Goal: Contribute content: Contribute content

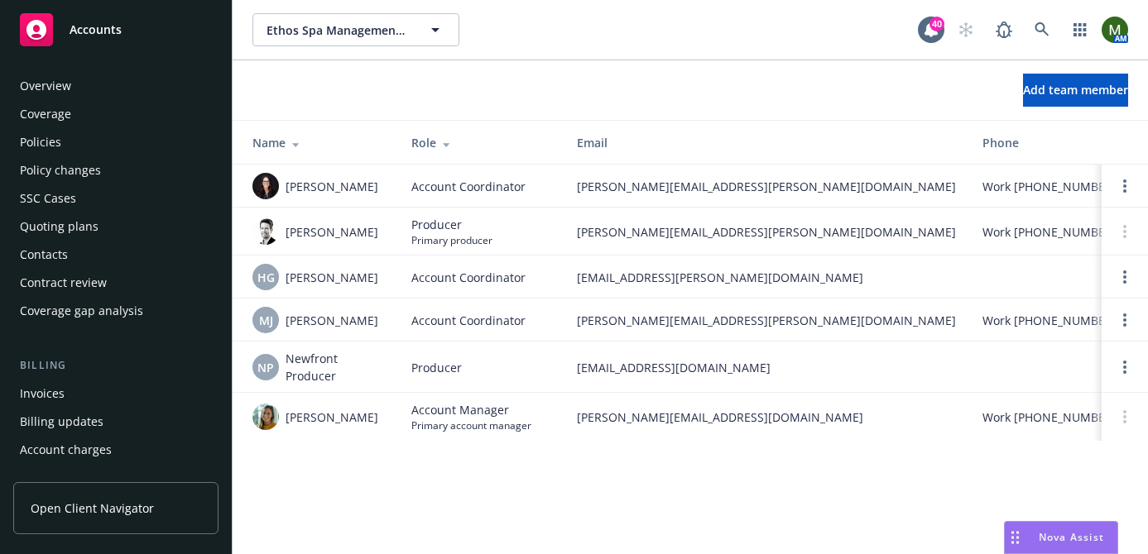
click at [113, 99] on div "Overview Coverage Policies Policy changes SSC Cases Quoting plans Contacts Cont…" at bounding box center [115, 199] width 205 height 252
click at [116, 82] on div "Overview" at bounding box center [116, 86] width 192 height 26
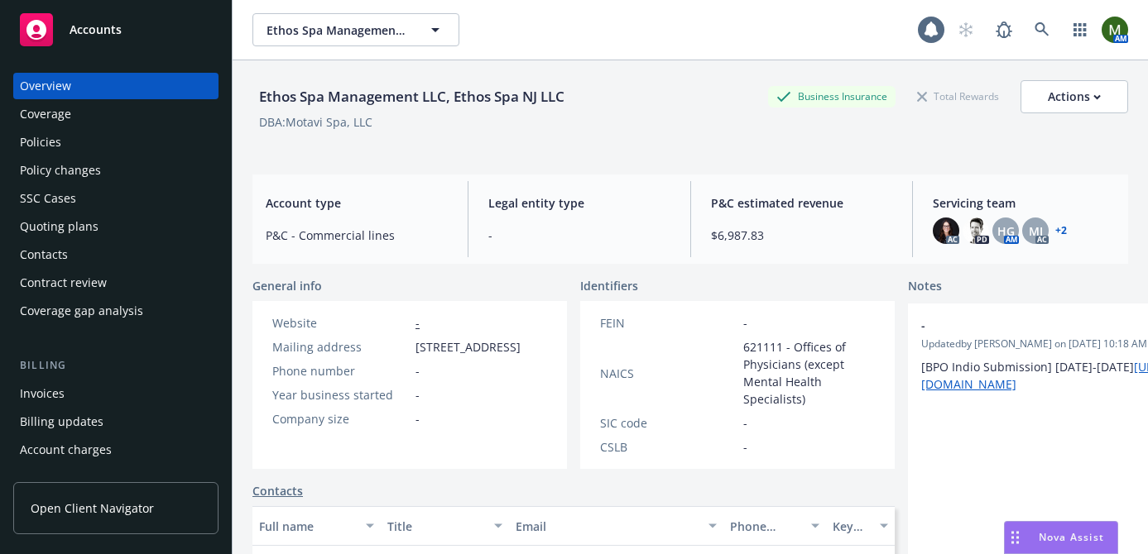
click at [305, 95] on div "Ethos Spa Management LLC, Ethos Spa NJ LLC" at bounding box center [411, 97] width 319 height 22
copy div "Ethos Spa Management LLC, Ethos Spa NJ LLC"
click at [146, 139] on div "Policies" at bounding box center [116, 142] width 192 height 26
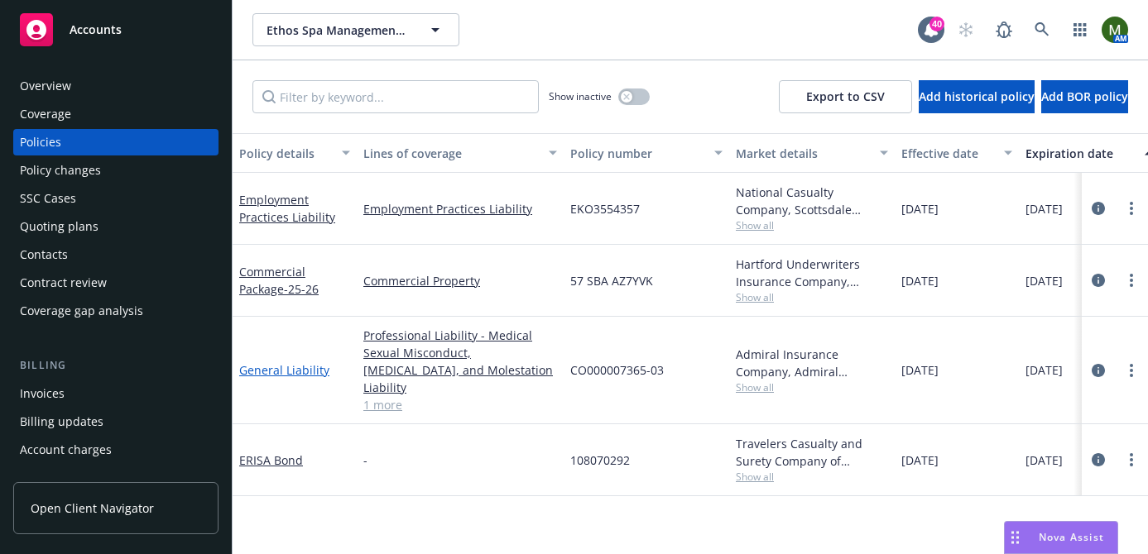
click at [270, 362] on link "General Liability" at bounding box center [284, 370] width 90 height 16
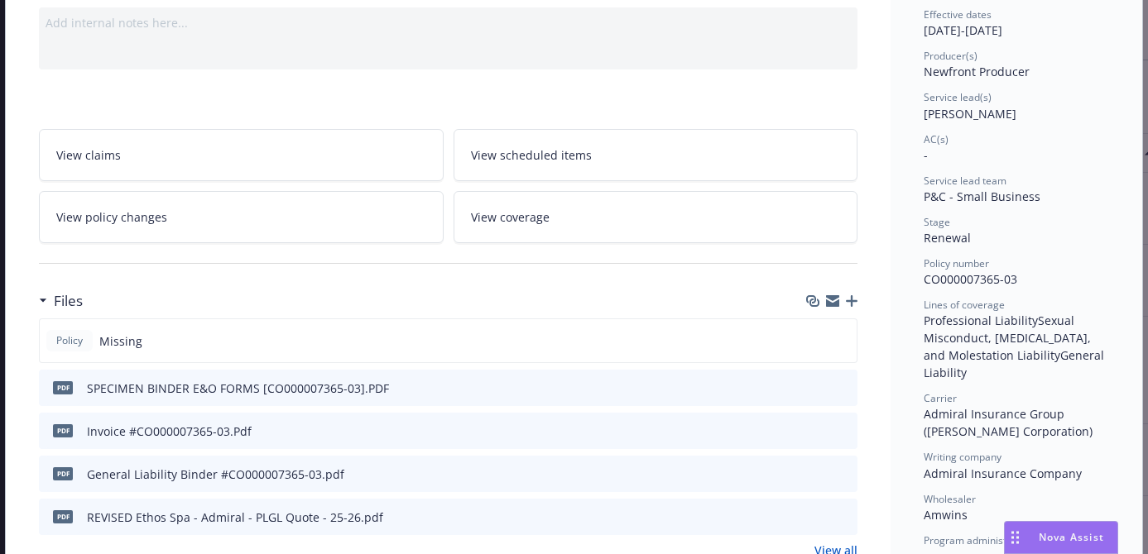
scroll to position [224, 0]
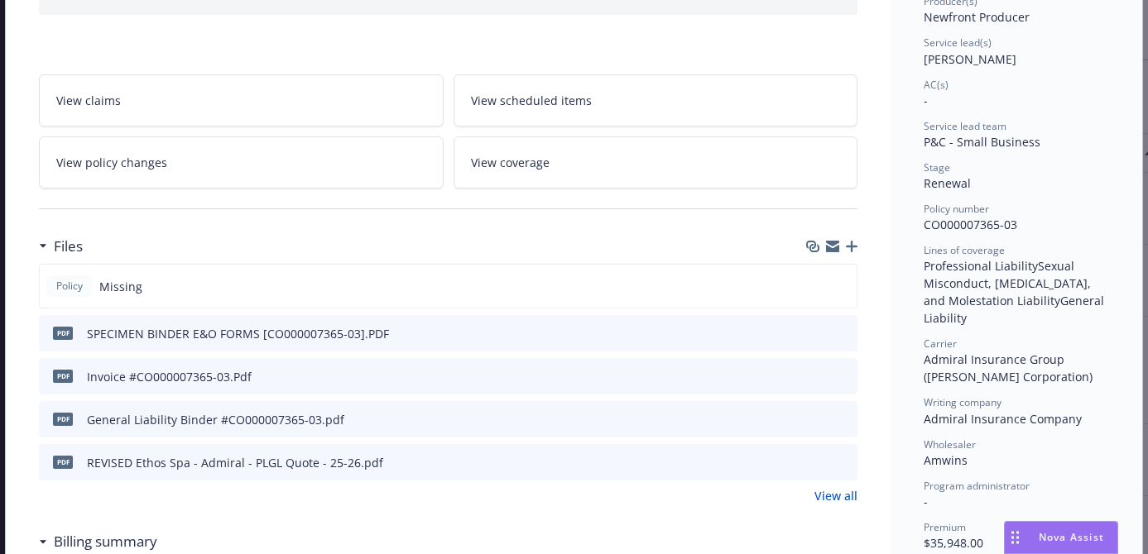
click at [823, 417] on div at bounding box center [829, 419] width 41 height 17
click at [821, 418] on button "download file" at bounding box center [814, 418] width 17 height 17
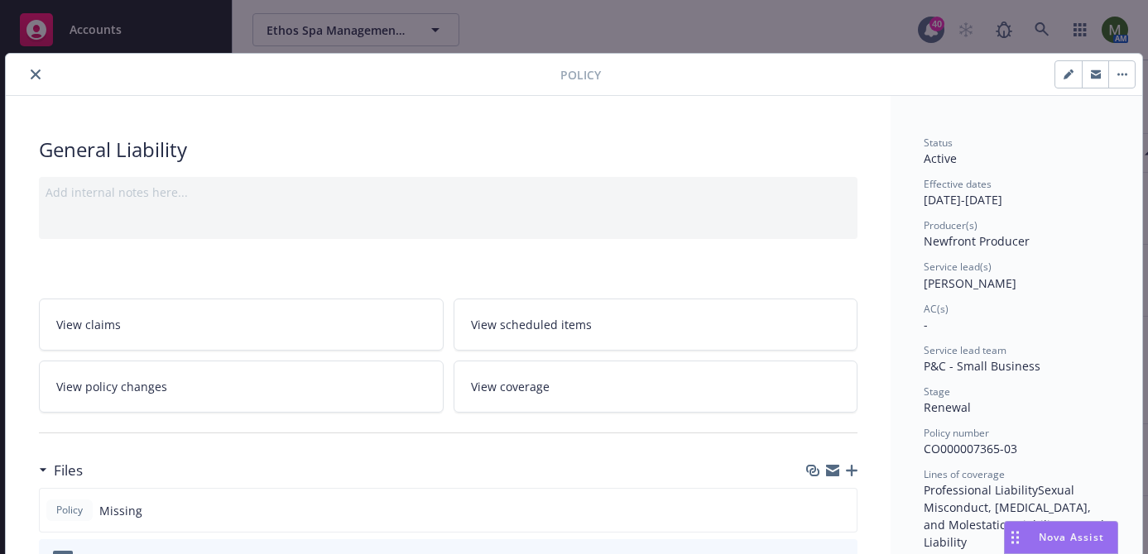
click at [44, 74] on button "close" at bounding box center [36, 75] width 20 height 20
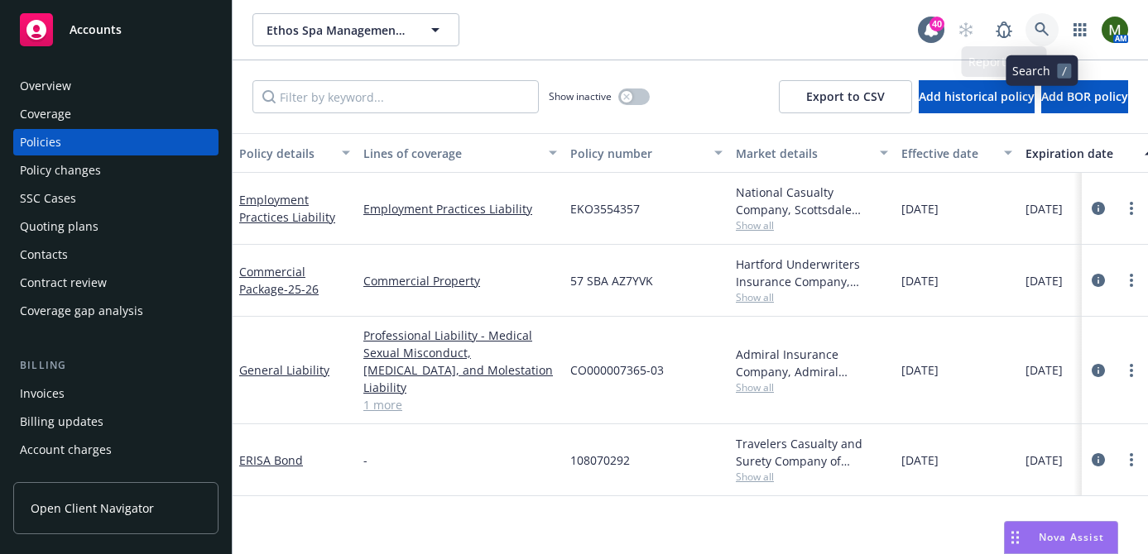
click at [1034, 22] on link at bounding box center [1041, 29] width 33 height 33
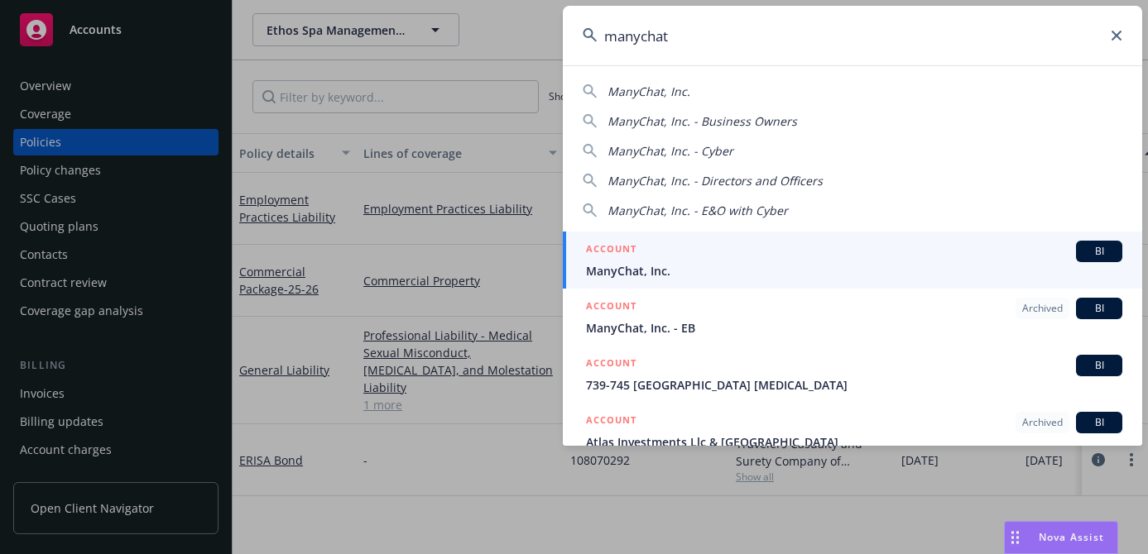
type input "manychat"
click at [770, 248] on div "ACCOUNT BI" at bounding box center [854, 252] width 536 height 22
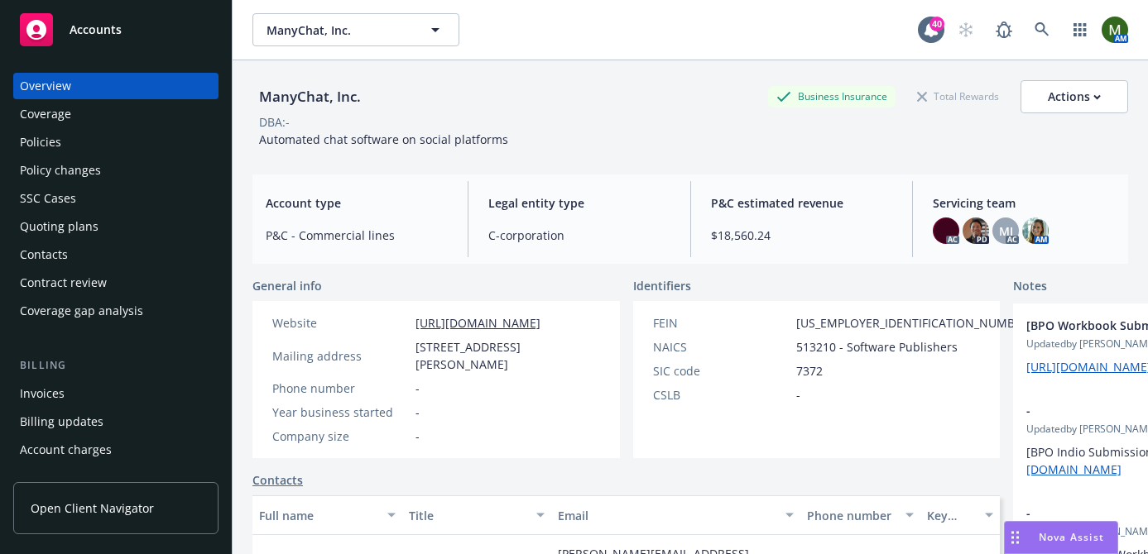
click at [135, 140] on div "Policies" at bounding box center [116, 142] width 192 height 26
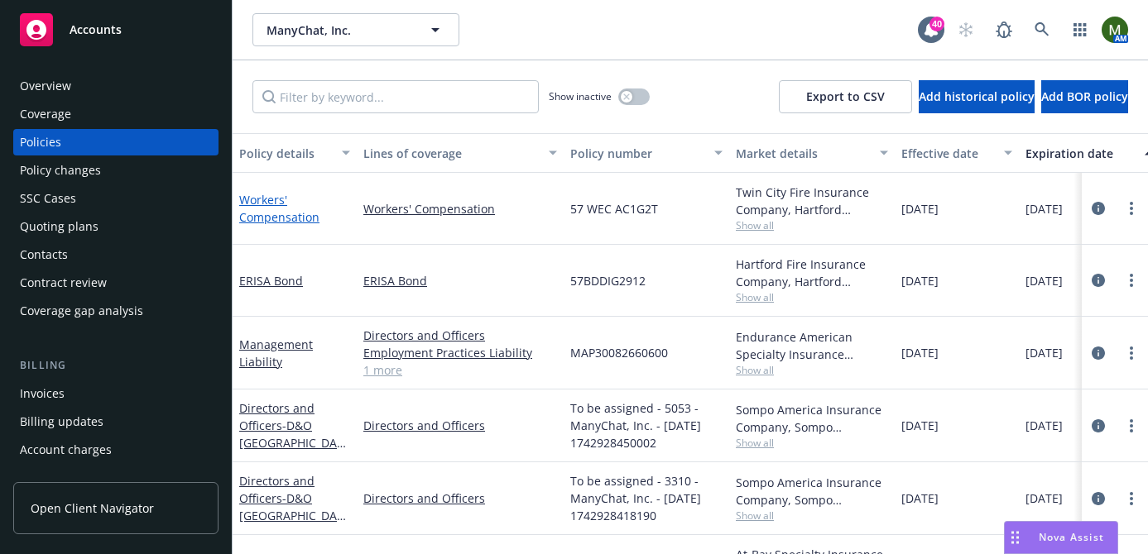
click at [263, 199] on link "Workers' Compensation" at bounding box center [279, 208] width 80 height 33
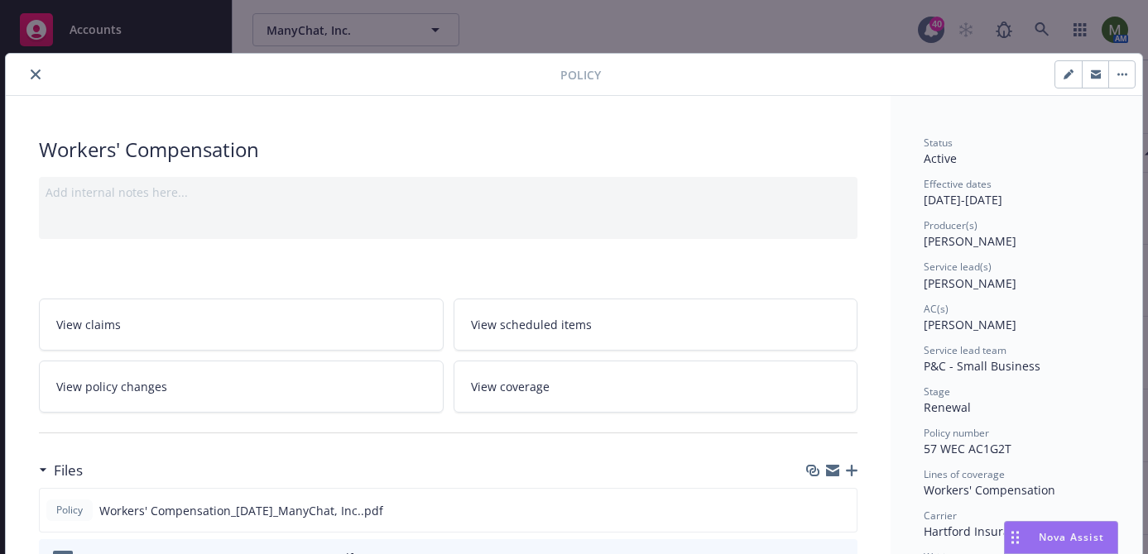
click at [831, 473] on icon "button" at bounding box center [832, 472] width 13 height 7
click at [34, 76] on icon "close" at bounding box center [36, 75] width 10 height 10
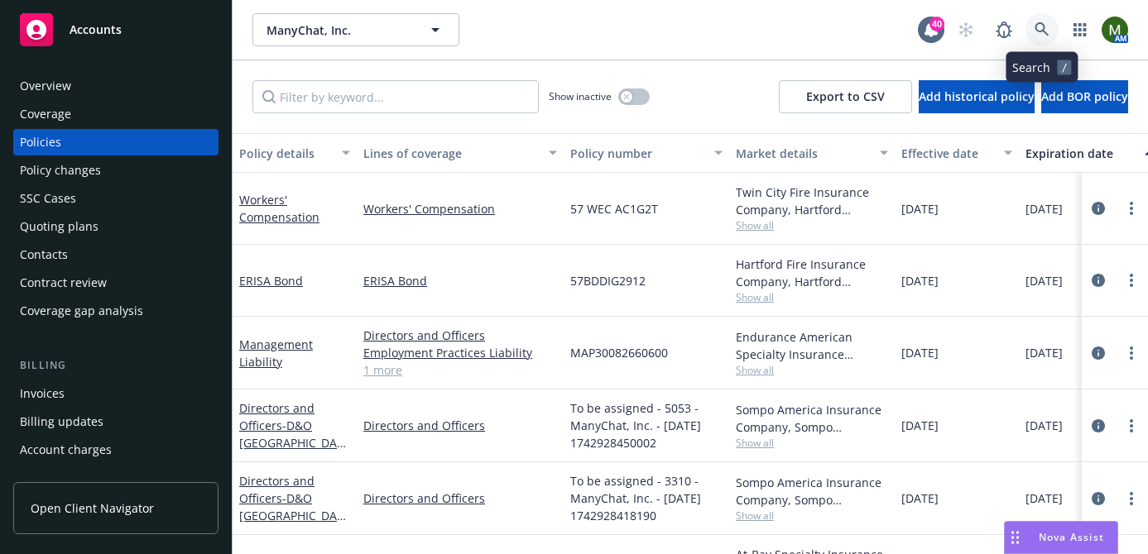
click at [1045, 22] on icon at bounding box center [1041, 29] width 15 height 15
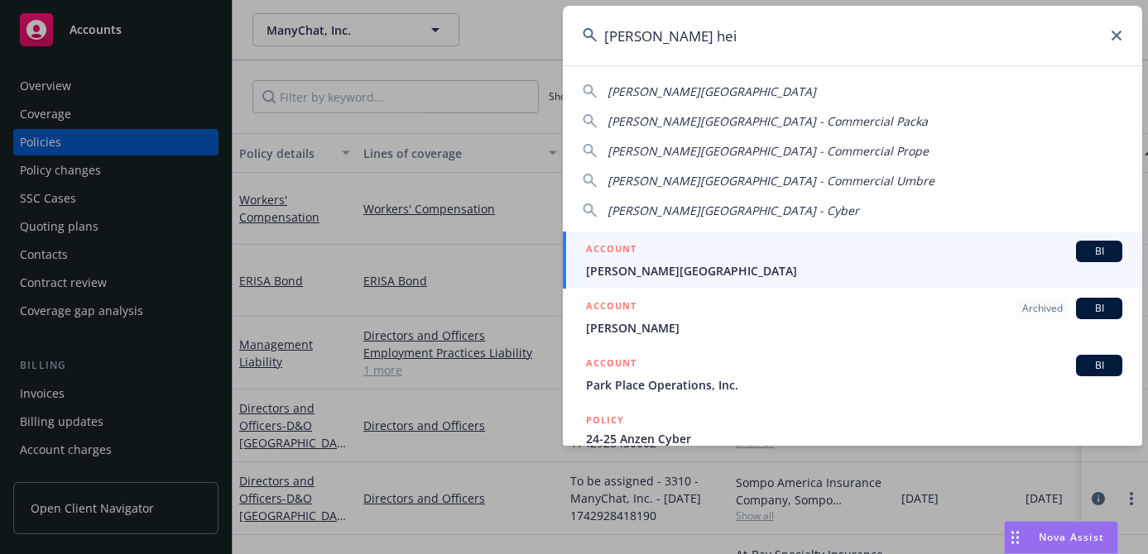
type input "[PERSON_NAME] hei"
click at [713, 252] on div "ACCOUNT BI" at bounding box center [854, 252] width 536 height 22
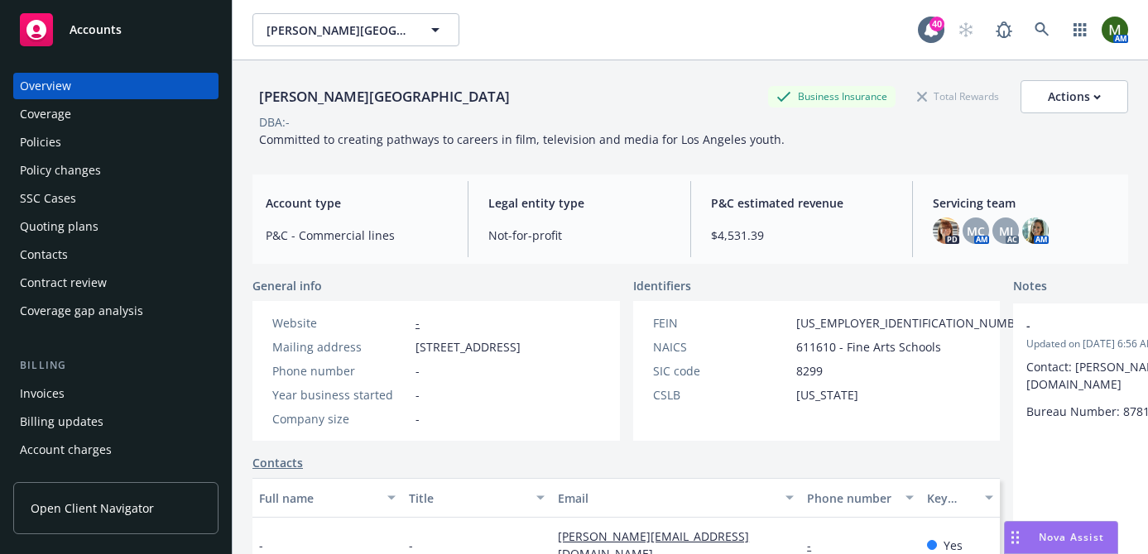
click at [79, 146] on div "Policies" at bounding box center [116, 142] width 192 height 26
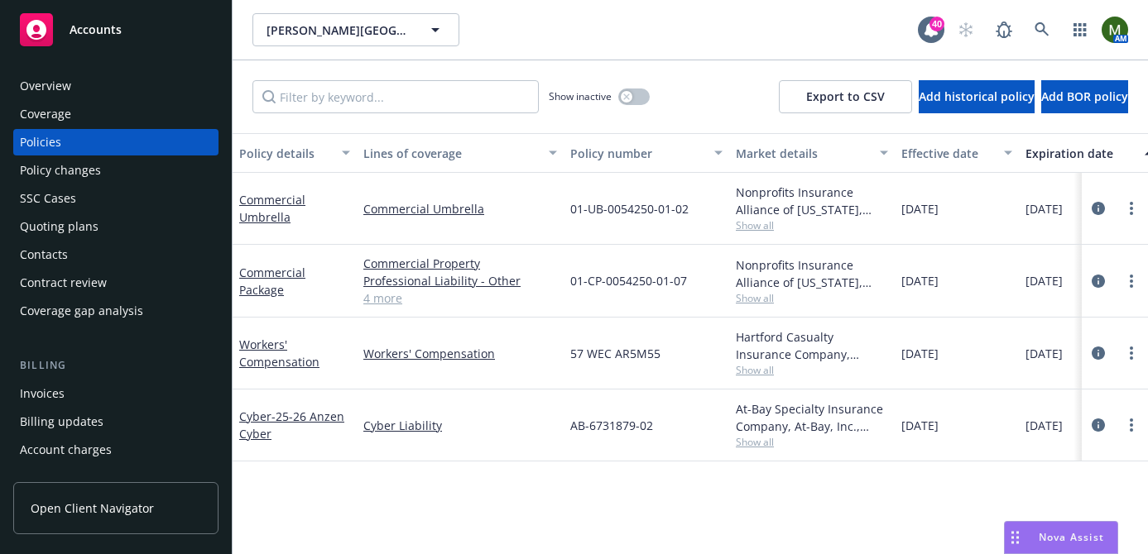
click at [472, 480] on div "Policy details Lines of coverage Policy number Market details Effective date Ex…" at bounding box center [690, 343] width 915 height 421
click at [252, 354] on link "Workers' Compensation" at bounding box center [279, 353] width 80 height 33
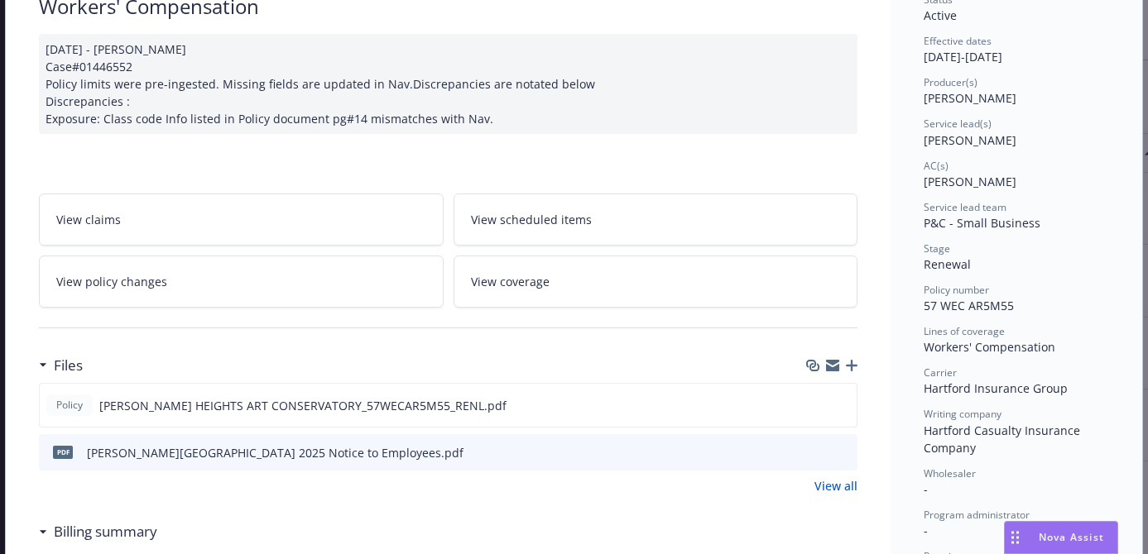
scroll to position [172, 0]
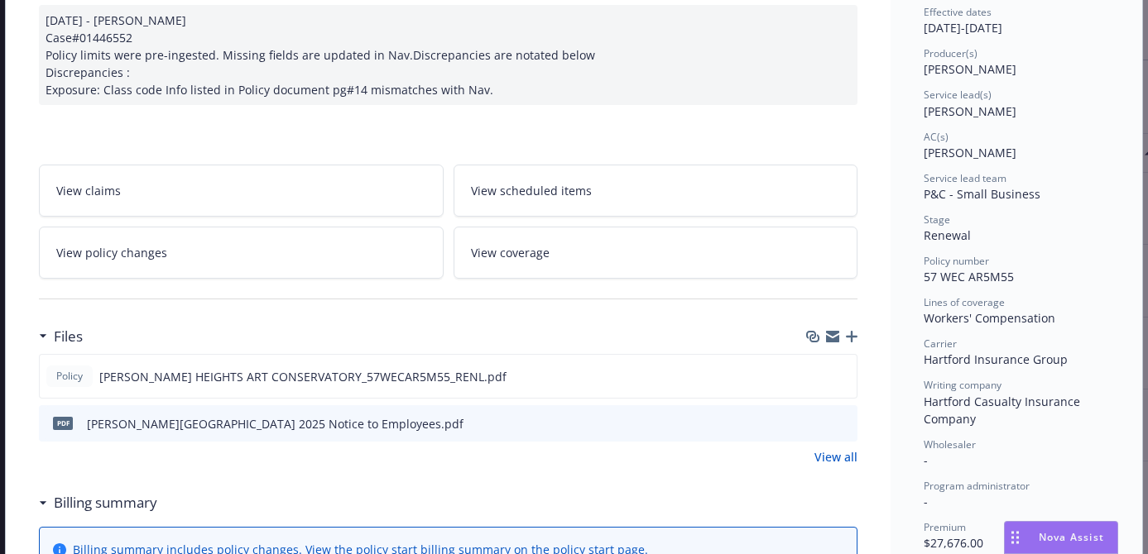
click at [850, 335] on icon "button" at bounding box center [852, 337] width 12 height 12
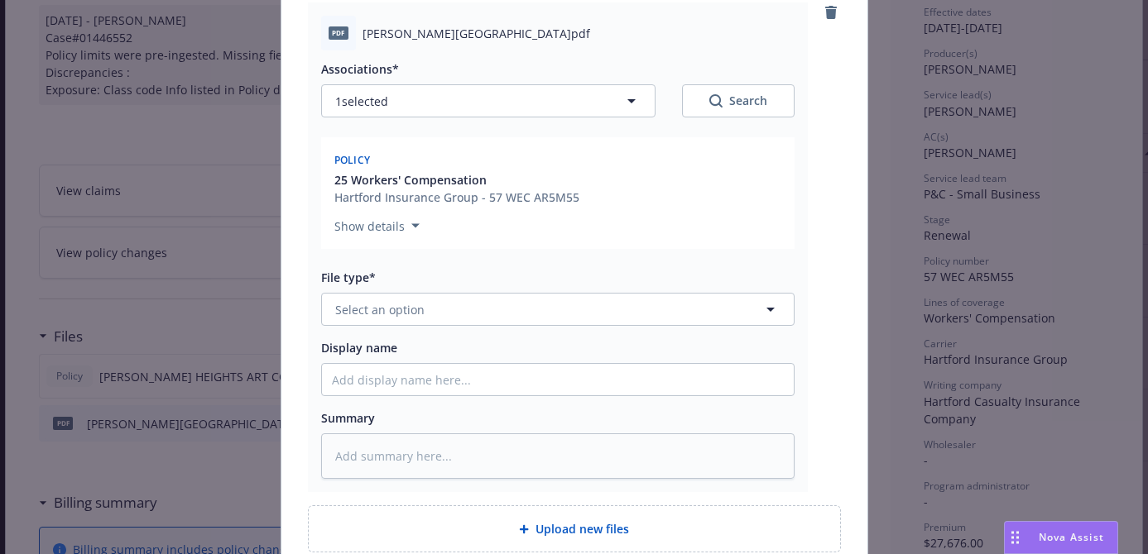
scroll to position [242, 0]
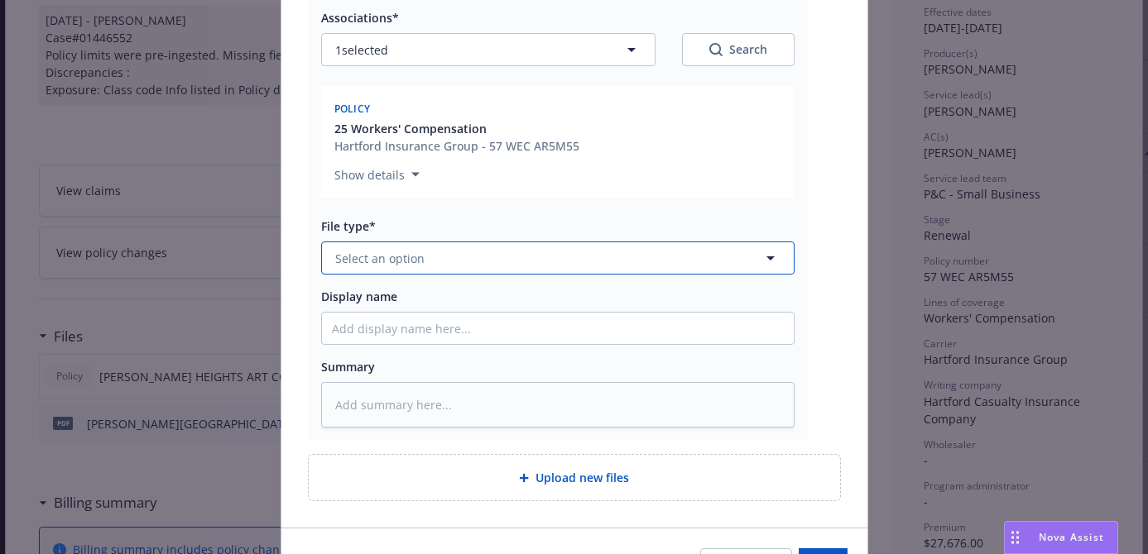
click at [655, 260] on button "Select an option" at bounding box center [557, 258] width 473 height 33
type input "othe"
click at [619, 295] on div "Other" at bounding box center [558, 304] width 452 height 24
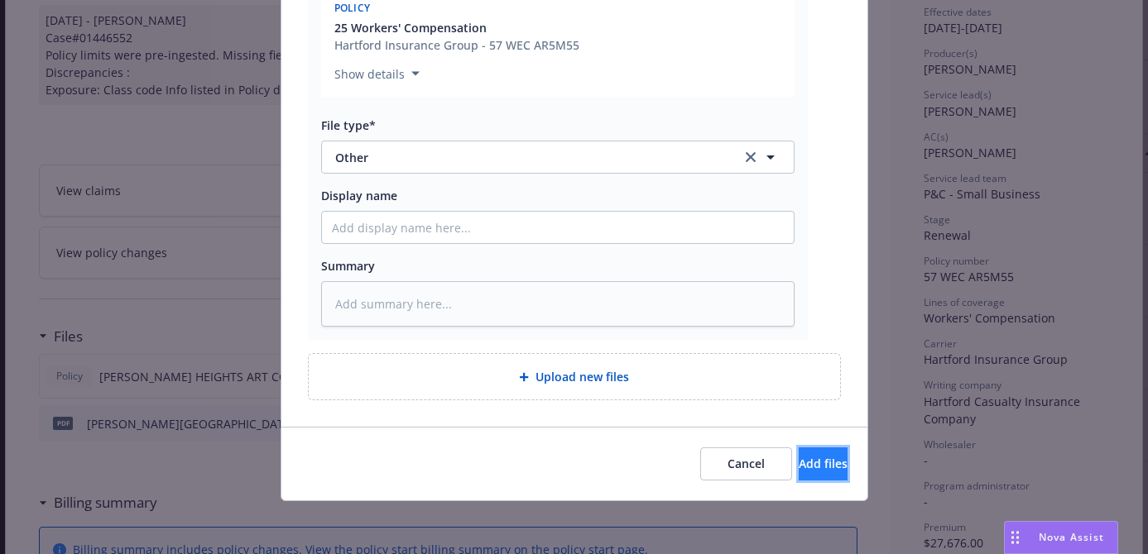
click at [809, 454] on button "Add files" at bounding box center [823, 464] width 49 height 33
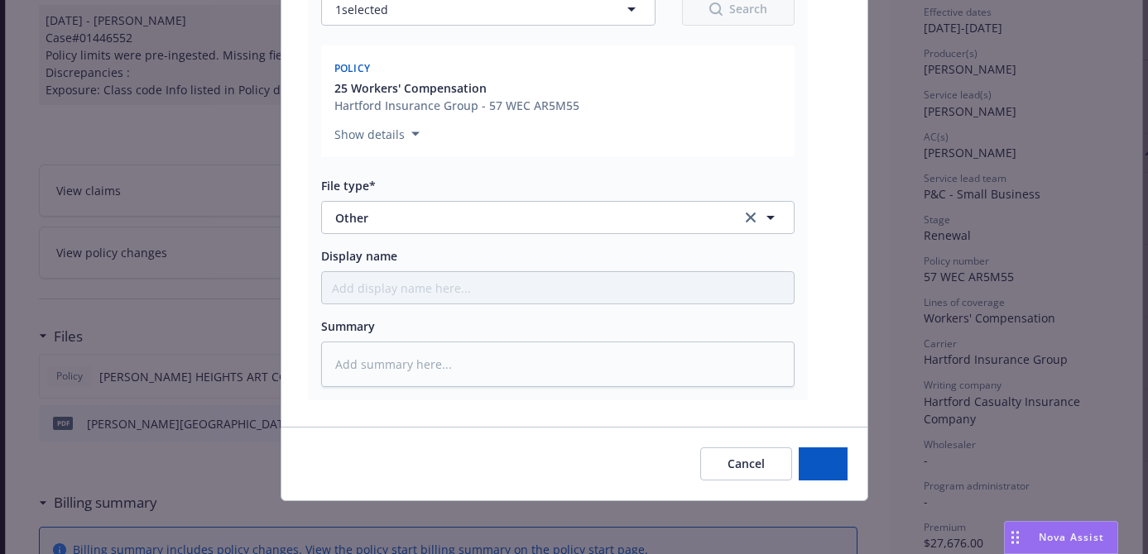
type textarea "x"
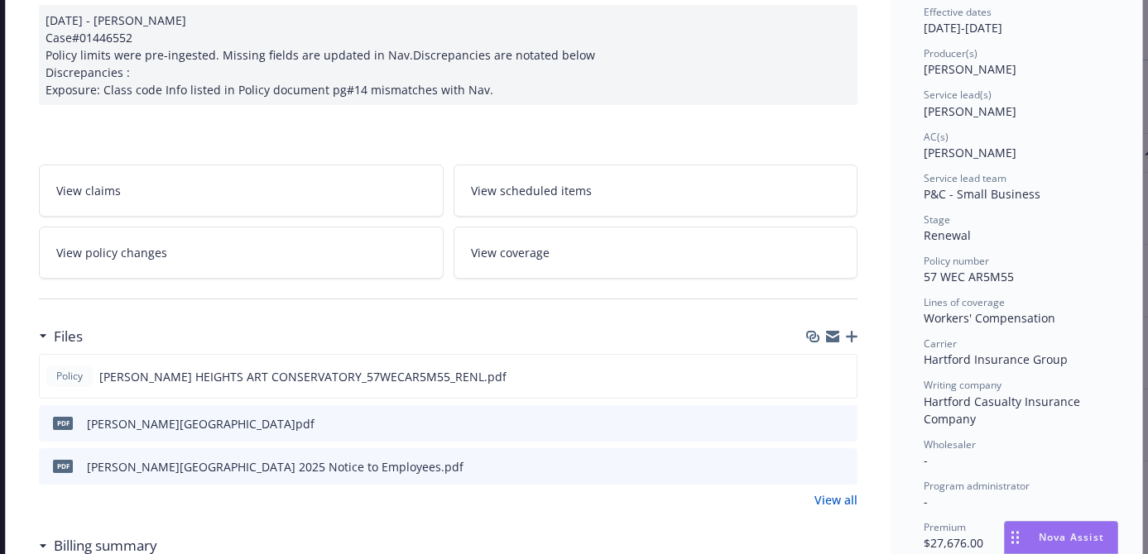
scroll to position [0, 0]
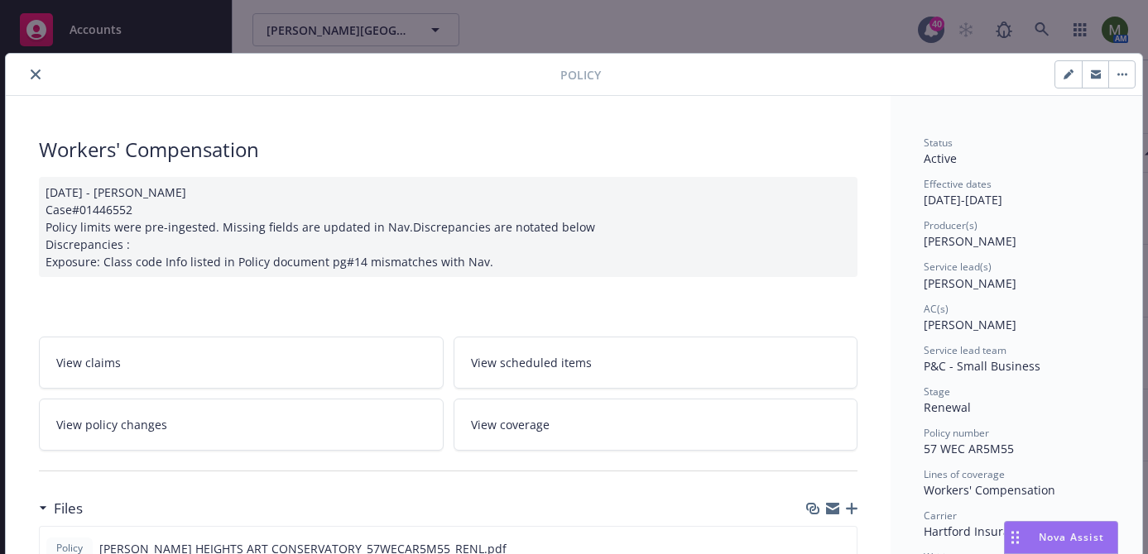
click at [33, 70] on icon "close" at bounding box center [36, 75] width 10 height 10
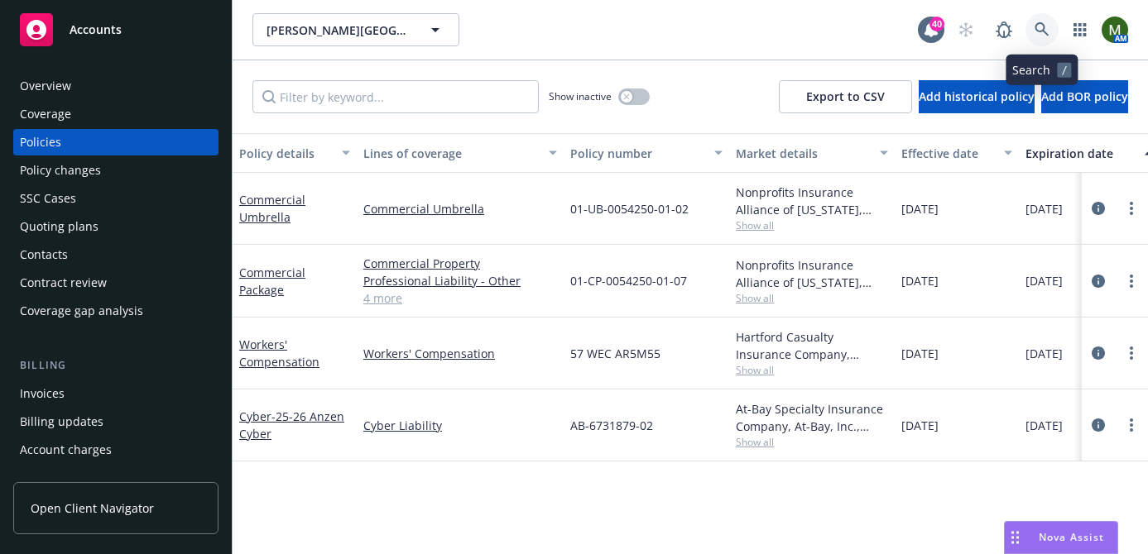
click at [1053, 25] on link at bounding box center [1041, 29] width 33 height 33
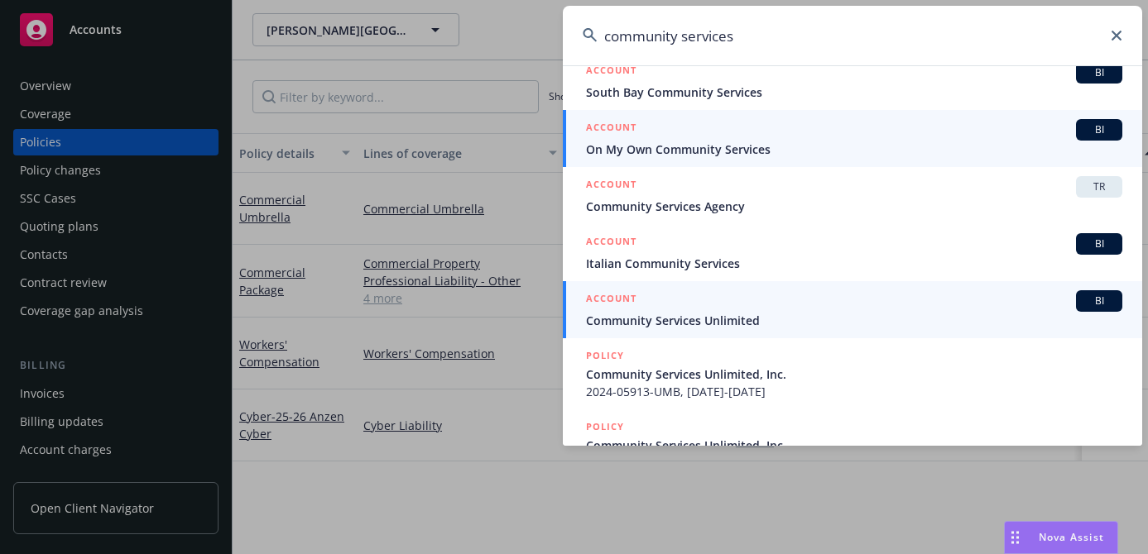
scroll to position [190, 0]
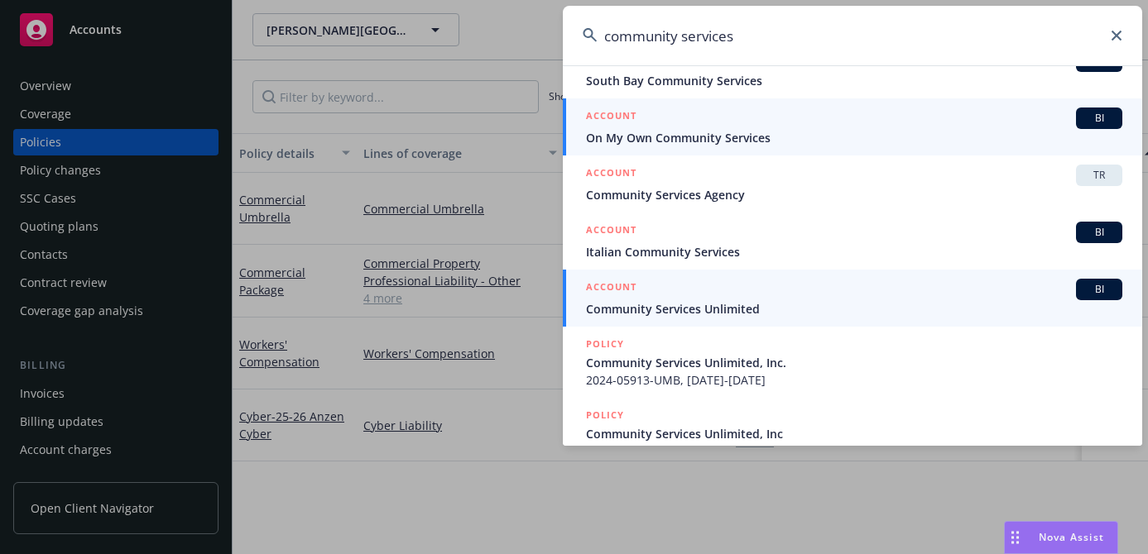
type input "community services"
click at [726, 290] on div "ACCOUNT BI" at bounding box center [854, 290] width 536 height 22
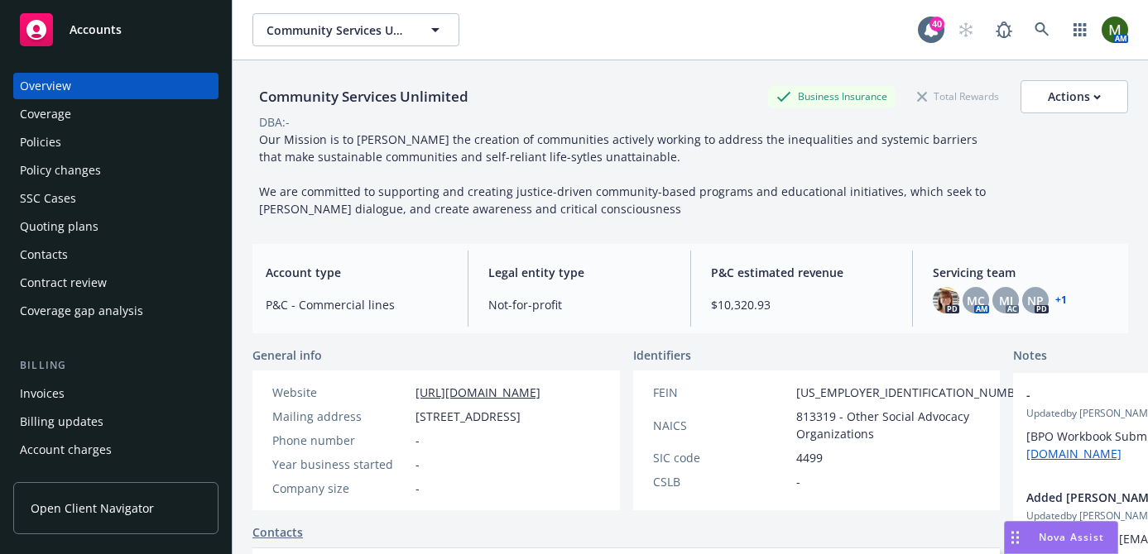
click at [70, 122] on div "Coverage" at bounding box center [45, 114] width 51 height 26
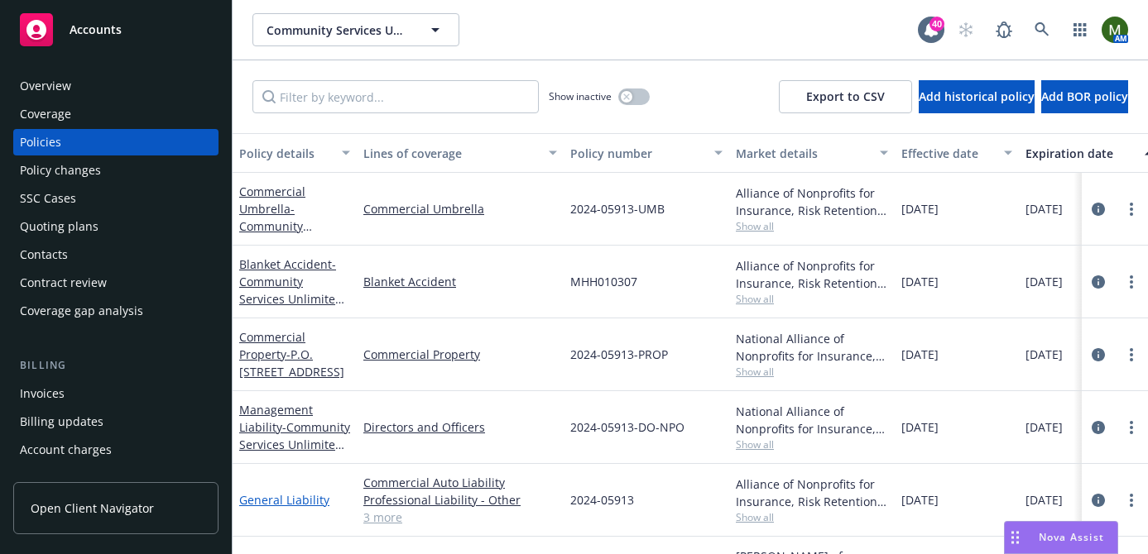
click at [298, 502] on link "General Liability" at bounding box center [284, 500] width 90 height 16
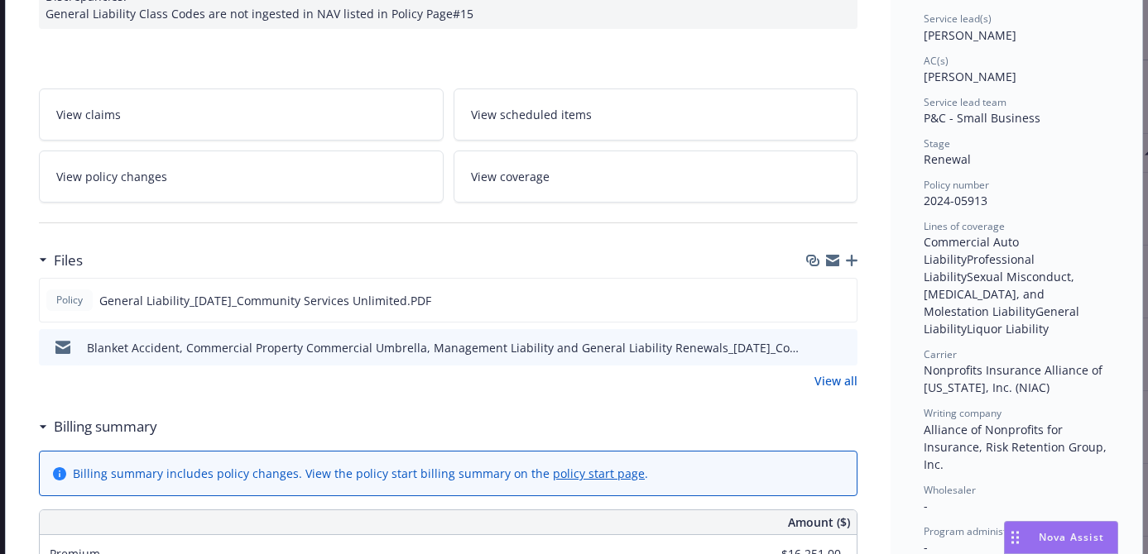
scroll to position [256, 0]
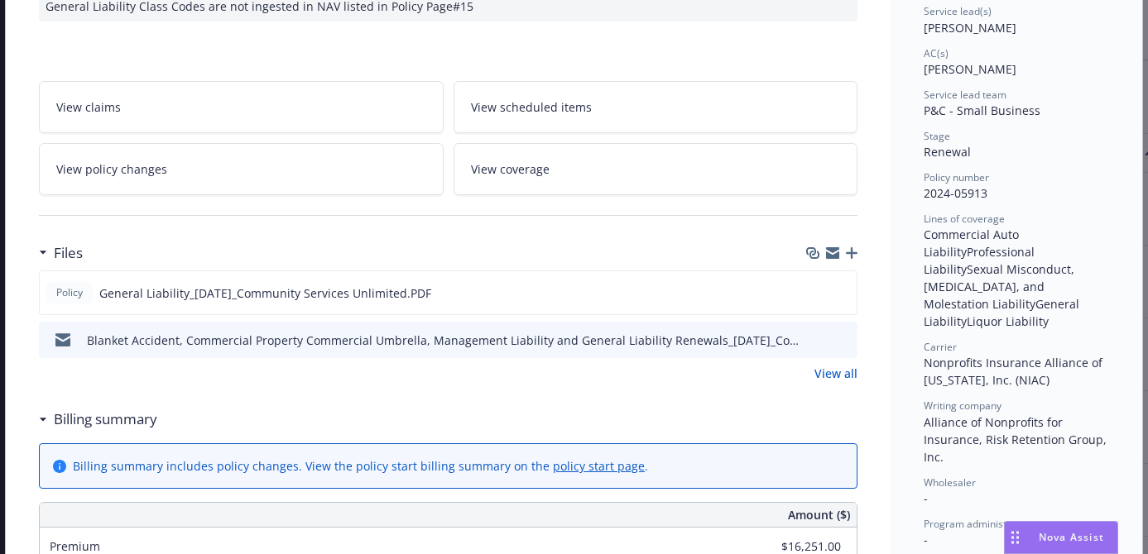
click at [494, 102] on span "View scheduled items" at bounding box center [531, 106] width 121 height 17
click at [847, 295] on icon "preview file" at bounding box center [840, 292] width 15 height 12
click at [970, 196] on span "2024-05913" at bounding box center [956, 193] width 64 height 16
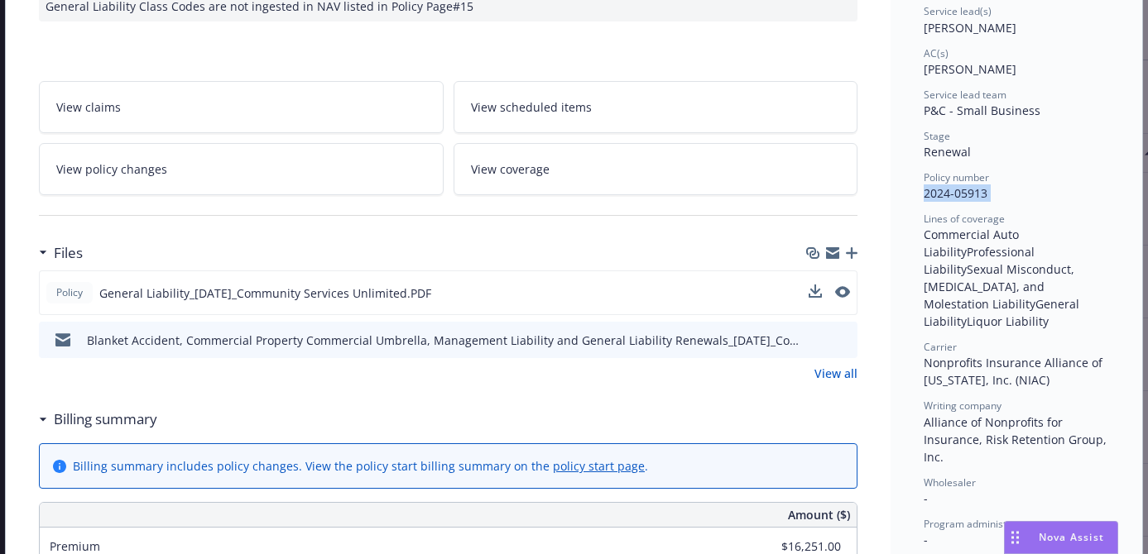
copy span "2024-05913"
